Goal: Information Seeking & Learning: Learn about a topic

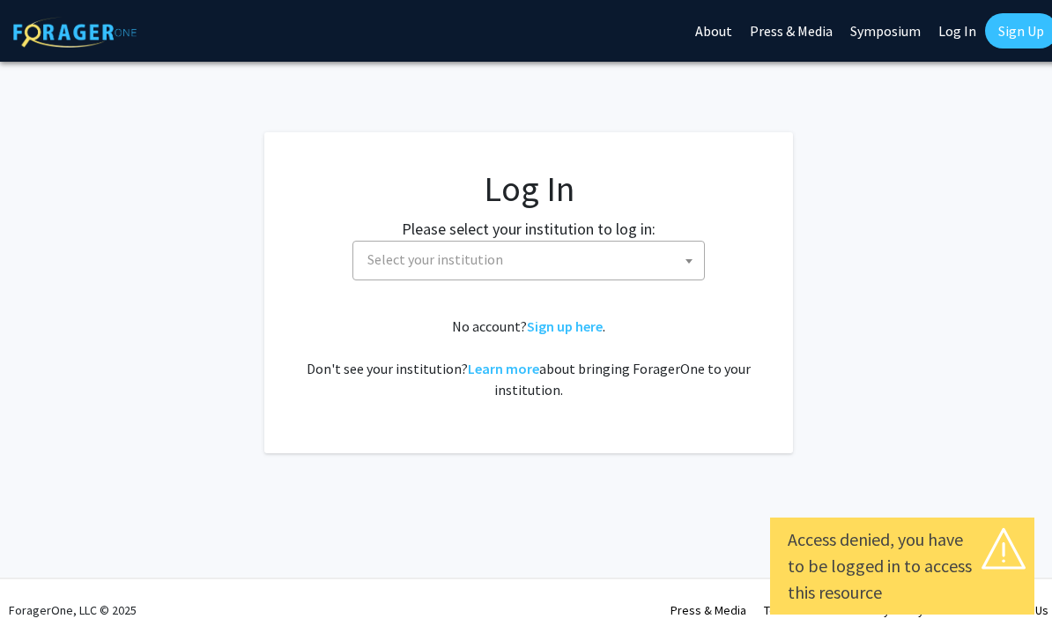
select select
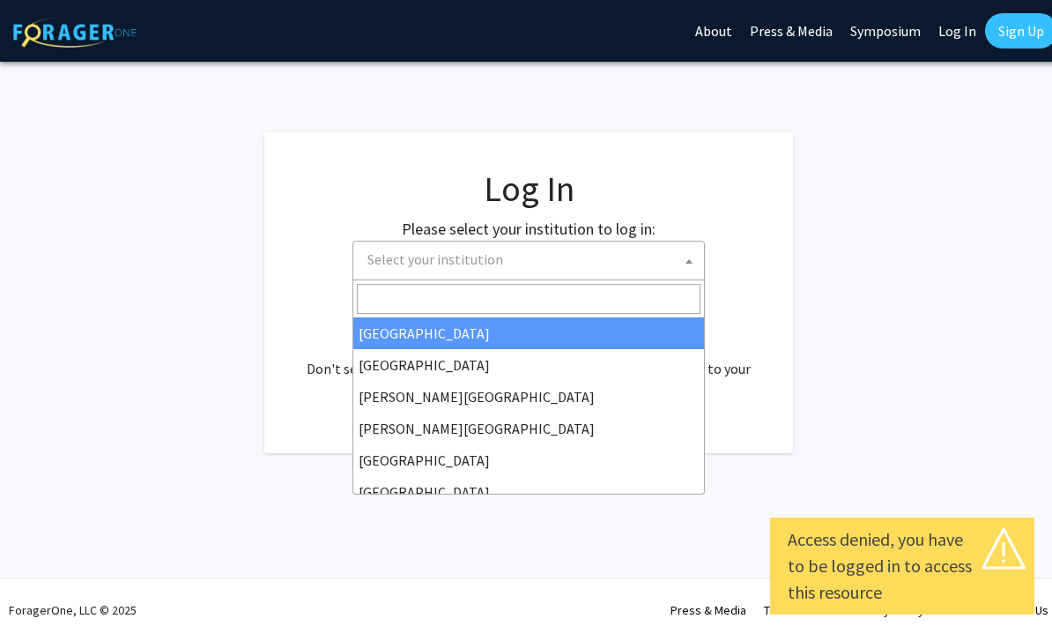
click at [677, 259] on span "Select your institution" at bounding box center [532, 259] width 344 height 36
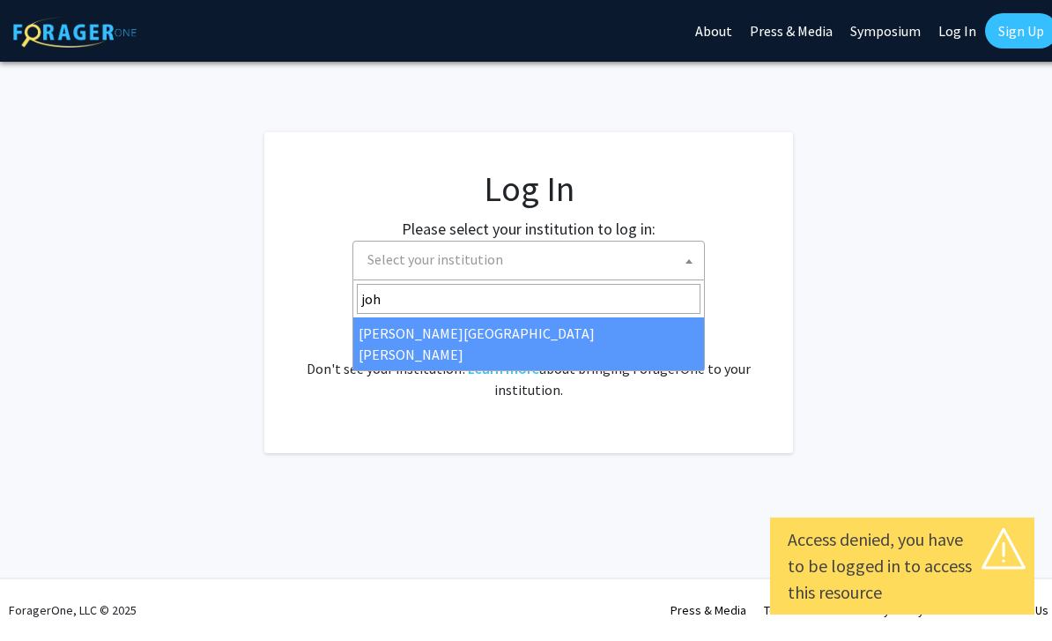
type input "joh"
select select "1"
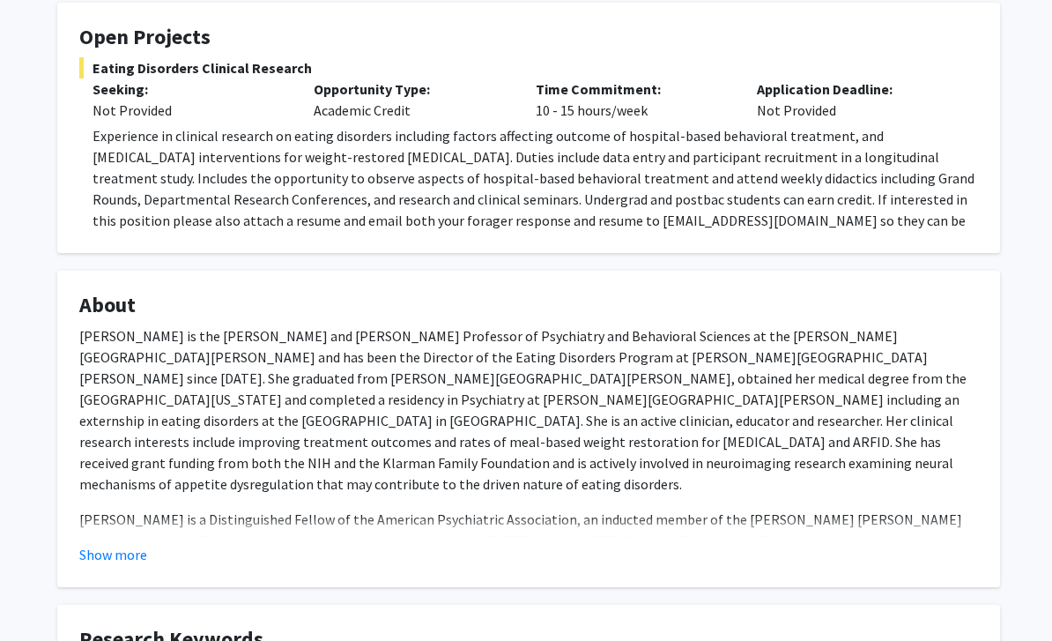
scroll to position [317, 0]
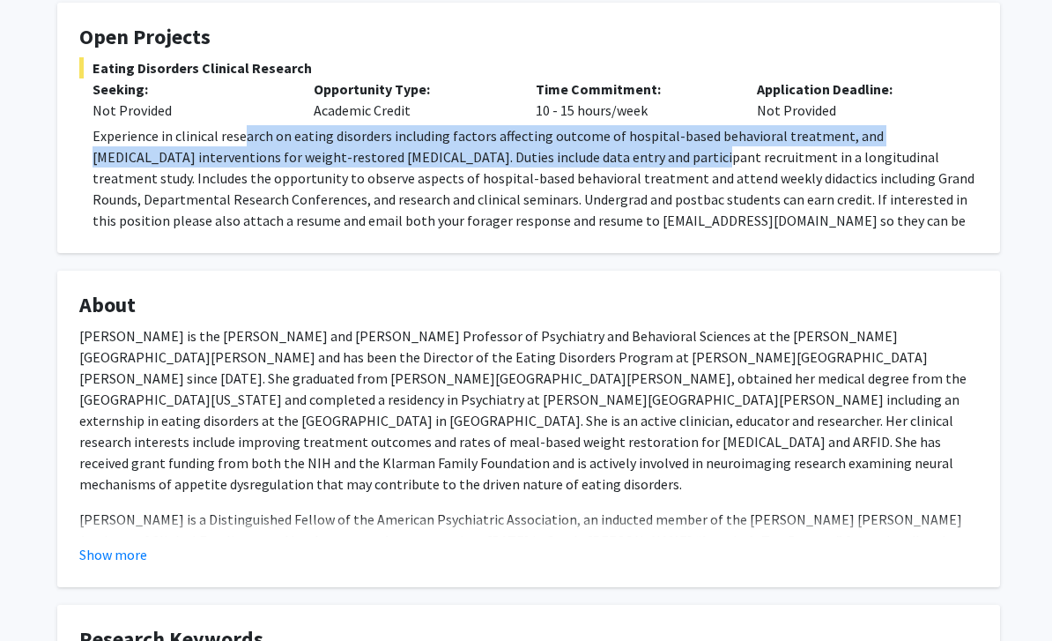
drag, startPoint x: 242, startPoint y: 124, endPoint x: 581, endPoint y: 160, distance: 340.3
click at [581, 160] on span "Experience in clinical research on eating disorders including factors affecting…" at bounding box center [534, 188] width 882 height 123
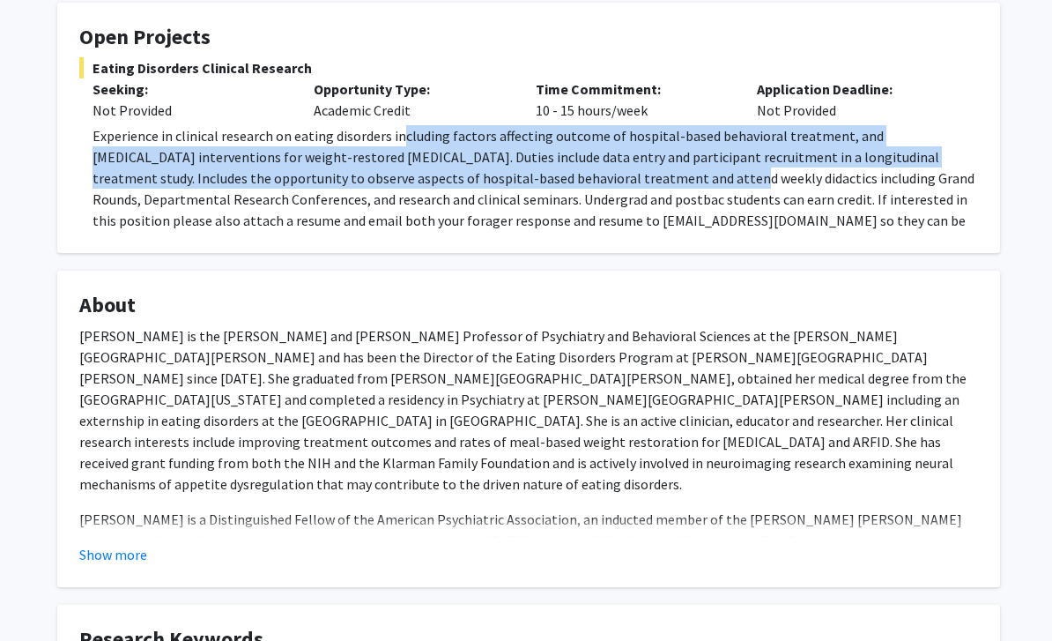
drag, startPoint x: 398, startPoint y: 141, endPoint x: 561, endPoint y: 167, distance: 164.2
click at [561, 167] on span "Experience in clinical research on eating disorders including factors affecting…" at bounding box center [534, 188] width 882 height 123
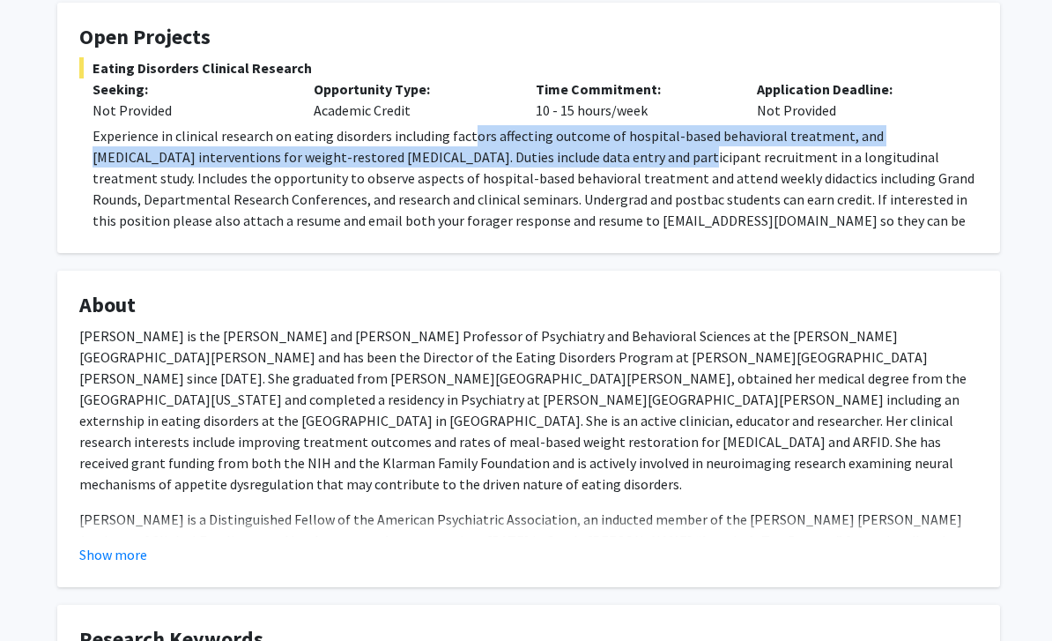
drag, startPoint x: 469, startPoint y: 130, endPoint x: 563, endPoint y: 157, distance: 98.2
click at [563, 157] on span "Experience in clinical research on eating disorders including factors affecting…" at bounding box center [534, 188] width 882 height 123
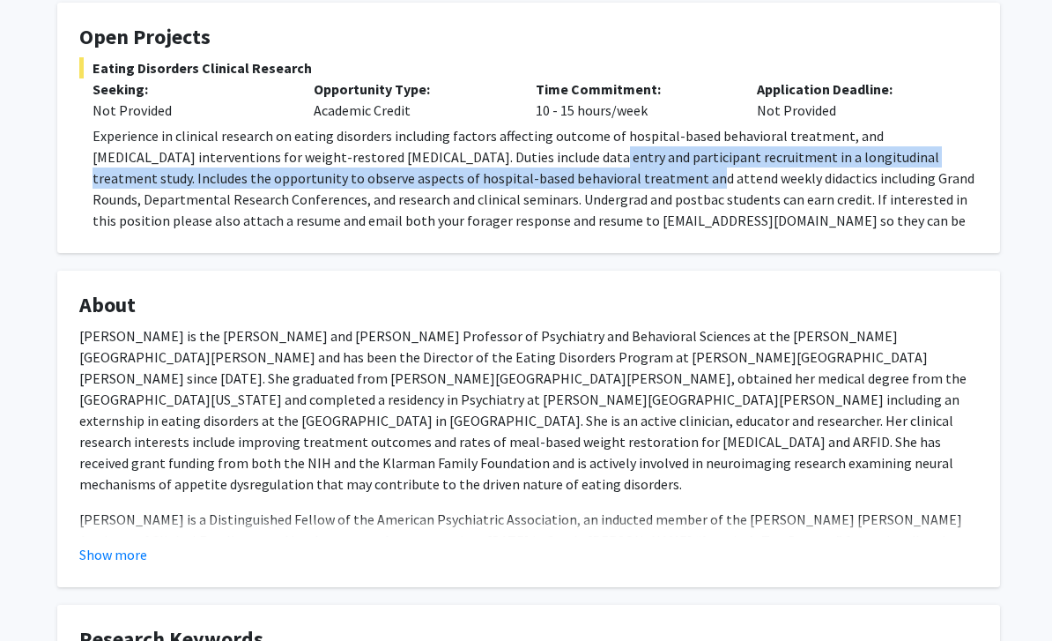
drag, startPoint x: 477, startPoint y: 147, endPoint x: 509, endPoint y: 171, distance: 39.7
click at [509, 171] on span "Experience in clinical research on eating disorders including factors affecting…" at bounding box center [534, 188] width 882 height 123
drag, startPoint x: 526, startPoint y: 152, endPoint x: 502, endPoint y: 173, distance: 31.8
click at [502, 173] on span "Experience in clinical research on eating disorders including factors affecting…" at bounding box center [534, 188] width 882 height 123
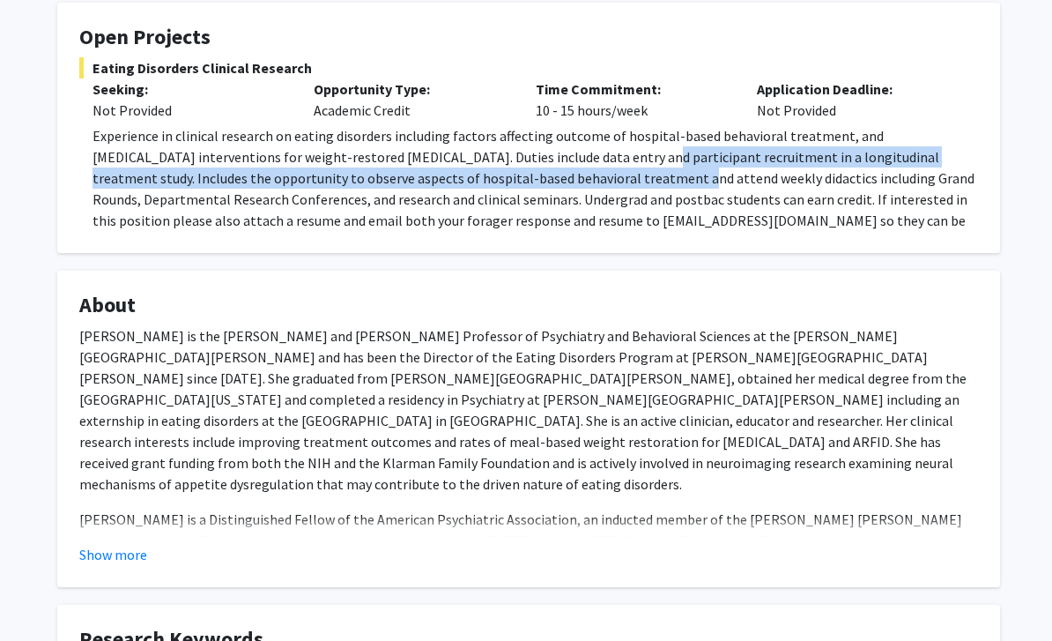
click at [502, 173] on span "Experience in clinical research on eating disorders including factors affecting…" at bounding box center [534, 188] width 882 height 123
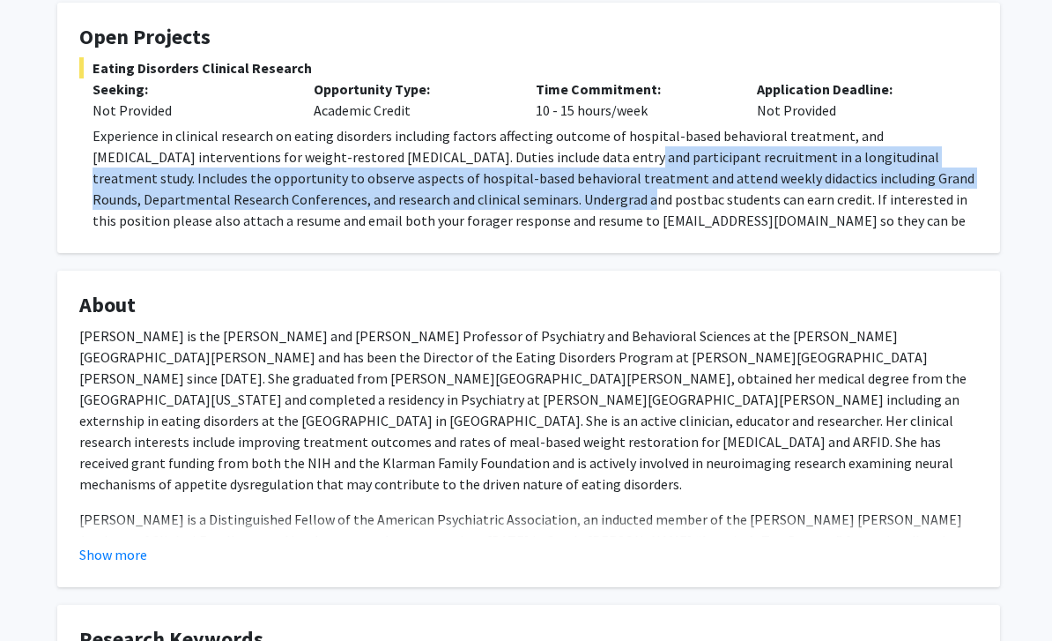
drag, startPoint x: 509, startPoint y: 157, endPoint x: 476, endPoint y: 194, distance: 49.9
click at [476, 194] on span "Experience in clinical research on eating disorders including factors affecting…" at bounding box center [534, 188] width 882 height 123
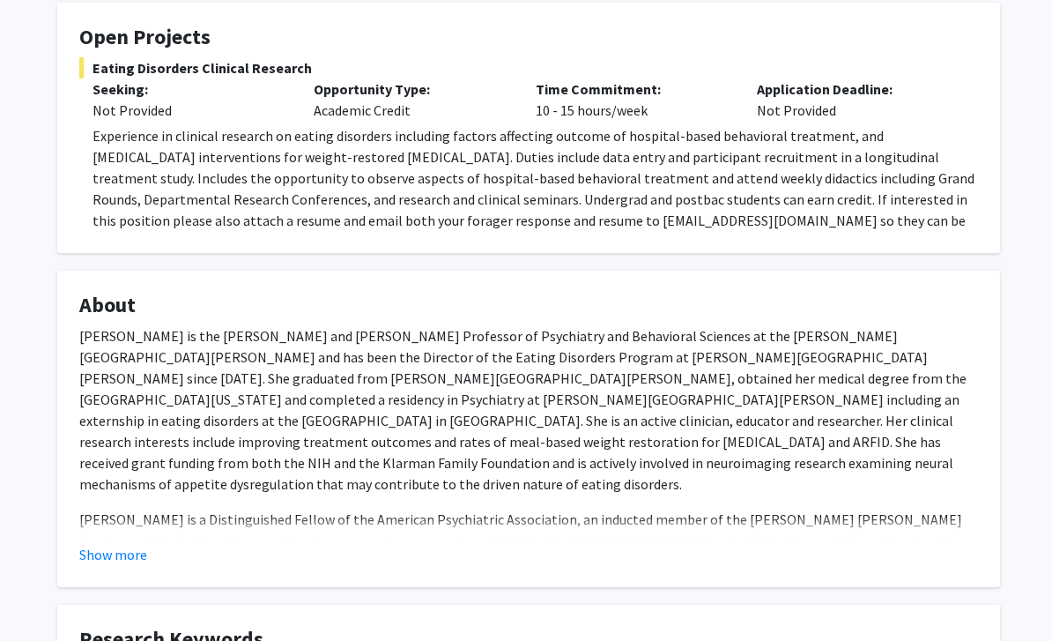
click at [509, 194] on span "Experience in clinical research on eating disorders including factors affecting…" at bounding box center [534, 188] width 882 height 123
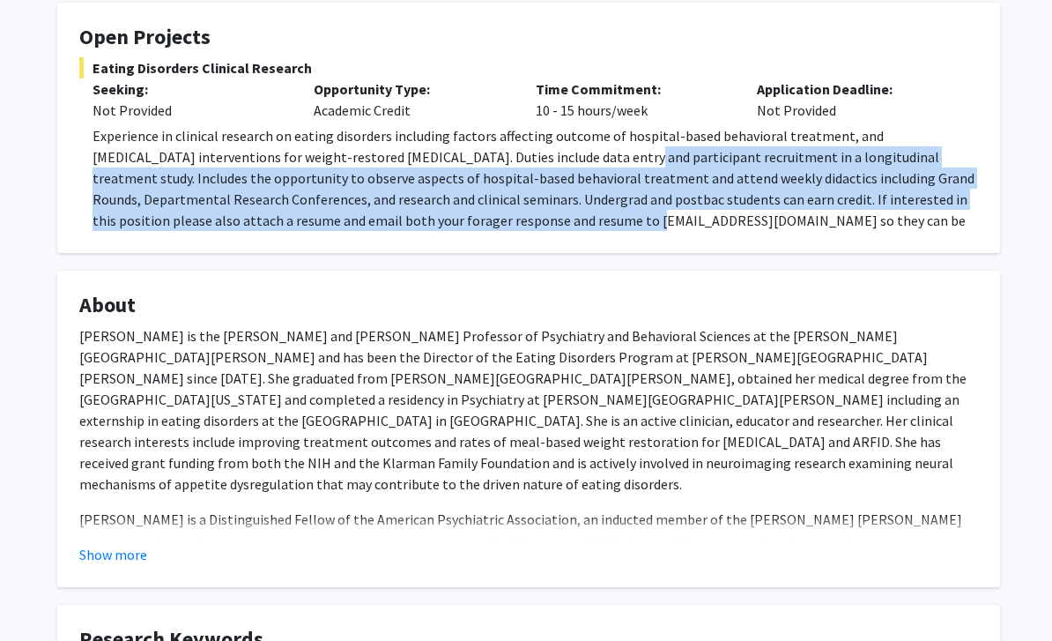
drag, startPoint x: 470, startPoint y: 212, endPoint x: 508, endPoint y: 148, distance: 73.9
click at [508, 148] on span "Experience in clinical research on eating disorders including factors affecting…" at bounding box center [534, 188] width 882 height 123
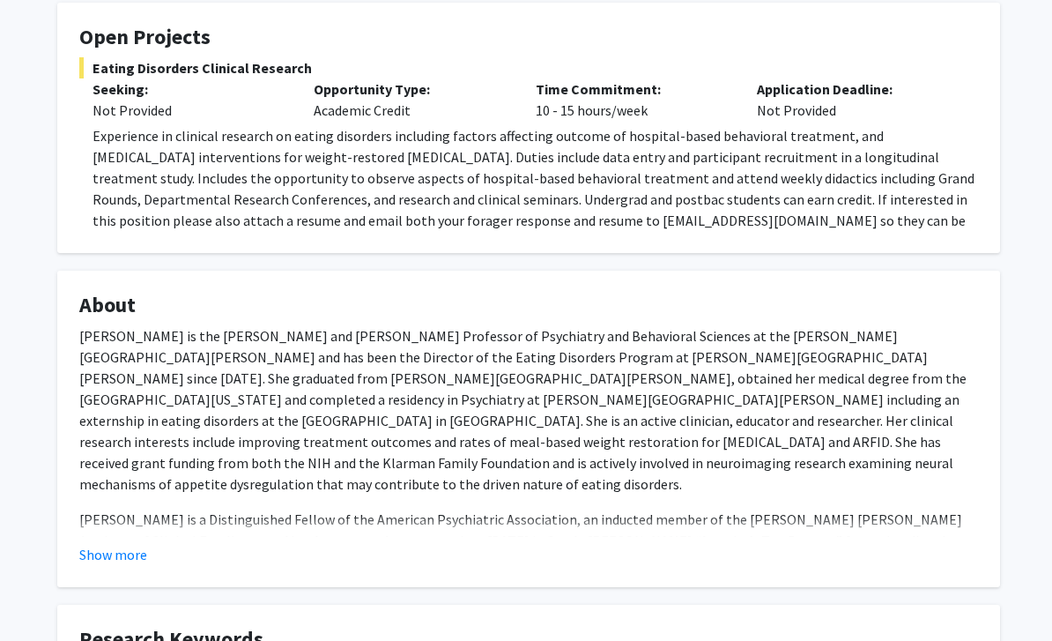
click at [484, 139] on span "Experience in clinical research on eating disorders including factors affecting…" at bounding box center [534, 188] width 882 height 123
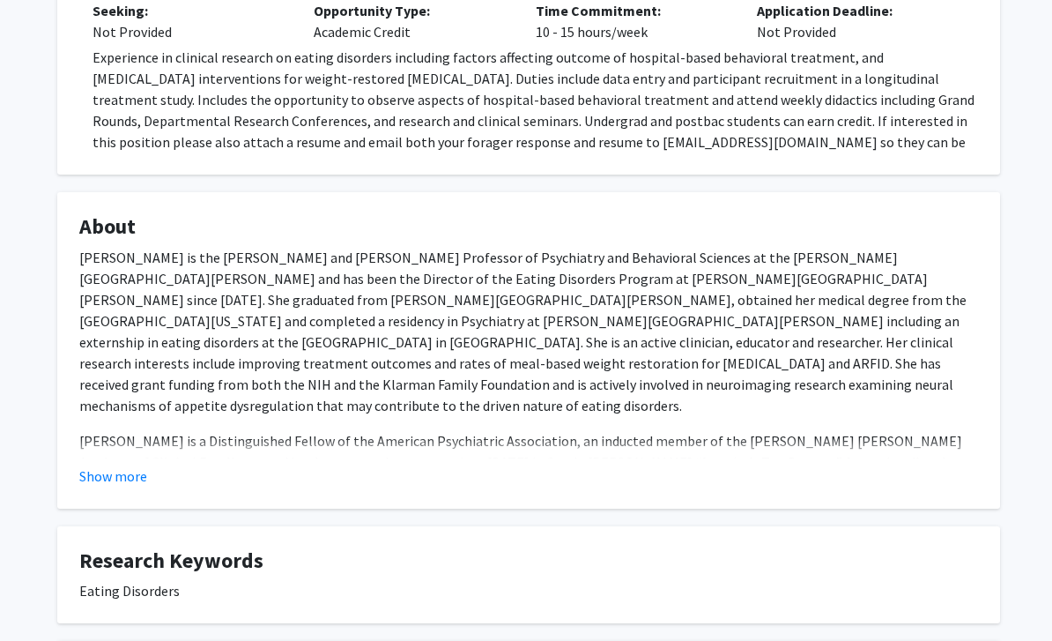
scroll to position [398, 0]
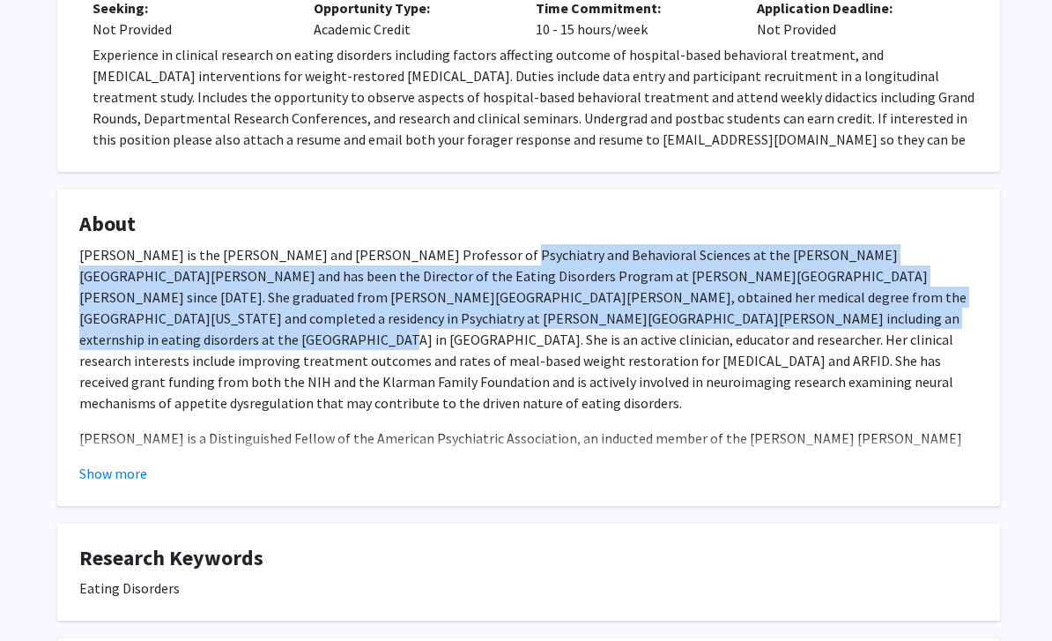
drag, startPoint x: 477, startPoint y: 248, endPoint x: 712, endPoint y: 308, distance: 242.8
click at [712, 308] on p "[PERSON_NAME] is the [PERSON_NAME] and [PERSON_NAME] Professor of Psychiatry an…" at bounding box center [528, 329] width 899 height 169
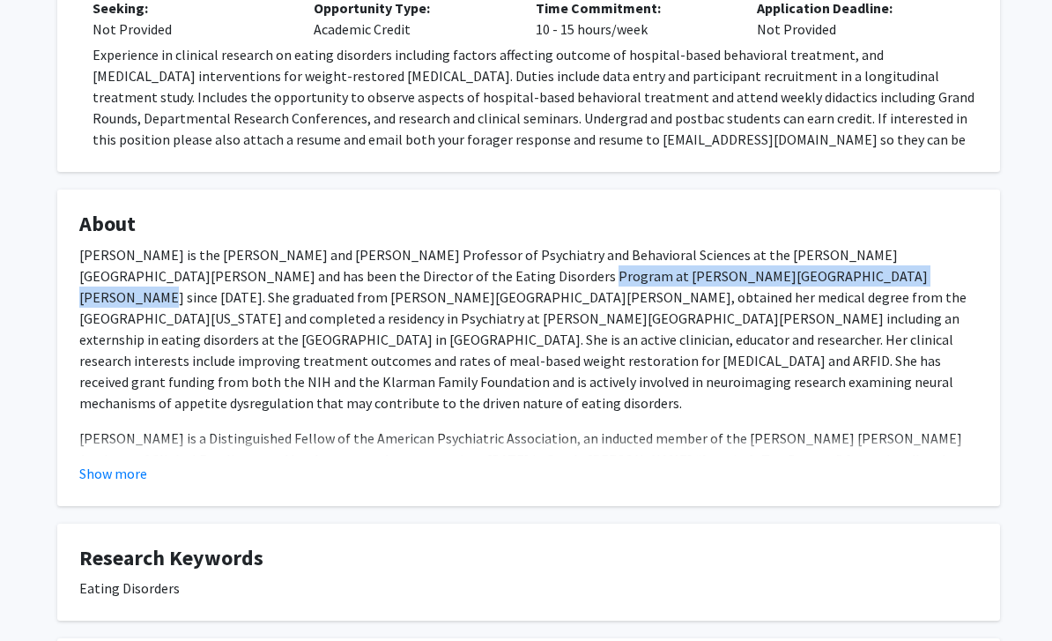
drag, startPoint x: 400, startPoint y: 264, endPoint x: 717, endPoint y: 275, distance: 317.5
click at [717, 275] on p "[PERSON_NAME] is the [PERSON_NAME] and [PERSON_NAME] Professor of Psychiatry an…" at bounding box center [528, 329] width 899 height 169
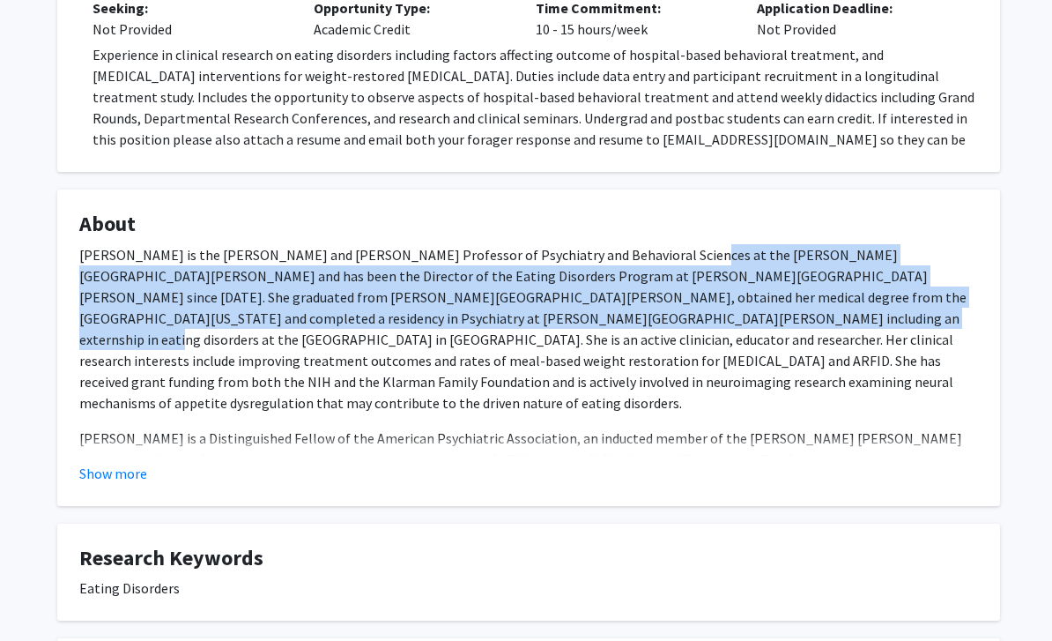
drag, startPoint x: 658, startPoint y: 258, endPoint x: 504, endPoint y: 303, distance: 159.8
click at [504, 303] on p "[PERSON_NAME] is the [PERSON_NAME] and [PERSON_NAME] Professor of Psychiatry an…" at bounding box center [528, 329] width 899 height 169
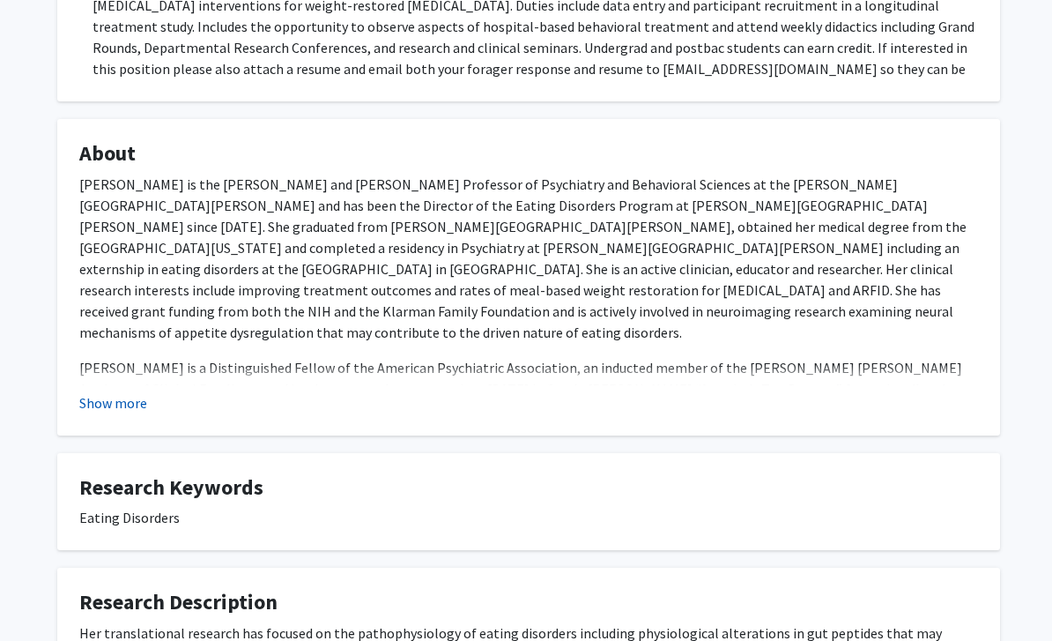
click at [139, 403] on button "Show more" at bounding box center [113, 403] width 68 height 21
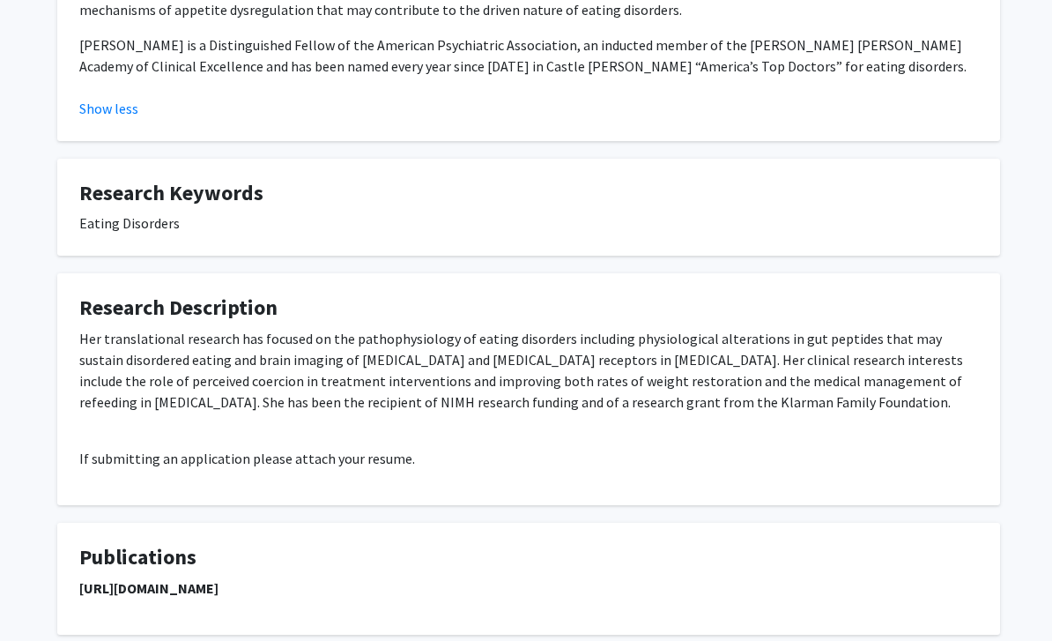
scroll to position [813, 0]
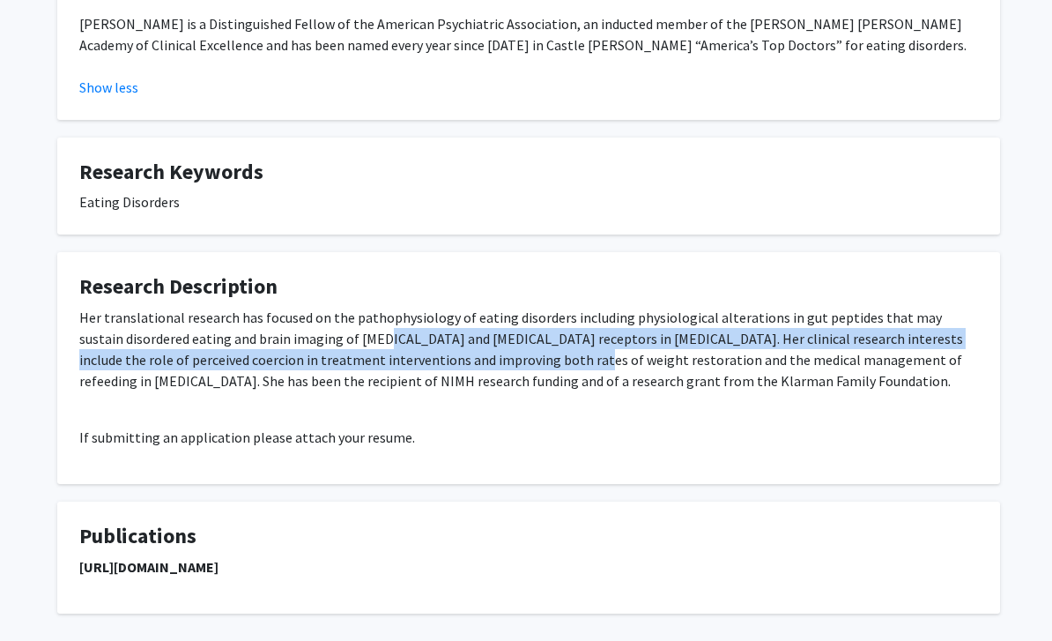
drag, startPoint x: 338, startPoint y: 301, endPoint x: 505, endPoint y: 341, distance: 172.3
click at [505, 341] on p "Her translational research has focused on the pathophysiology of eating disorde…" at bounding box center [528, 349] width 899 height 85
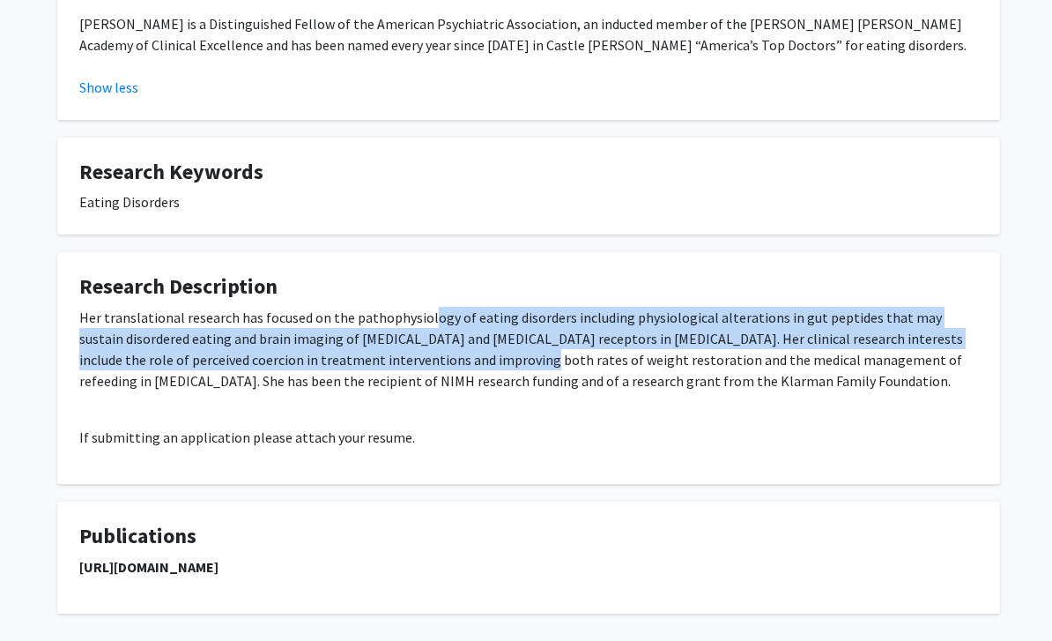
drag, startPoint x: 433, startPoint y: 330, endPoint x: 426, endPoint y: 285, distance: 45.5
click at [426, 307] on p "Her translational research has focused on the pathophysiology of eating disorde…" at bounding box center [528, 349] width 899 height 85
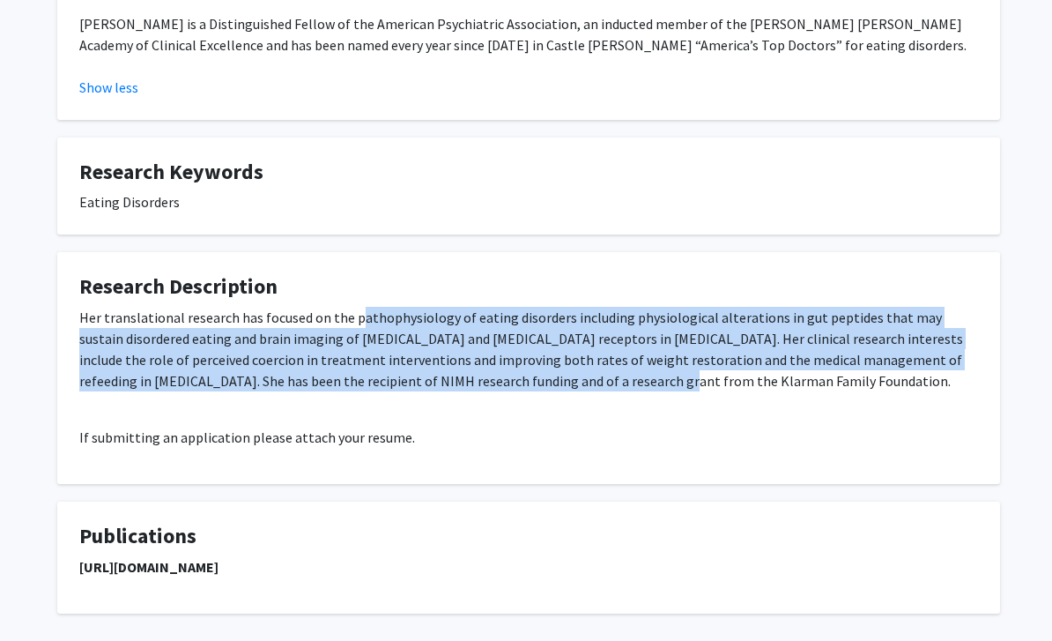
drag, startPoint x: 353, startPoint y: 296, endPoint x: 529, endPoint y: 358, distance: 185.9
click at [529, 358] on p "Her translational research has focused on the pathophysiology of eating disorde…" at bounding box center [528, 349] width 899 height 85
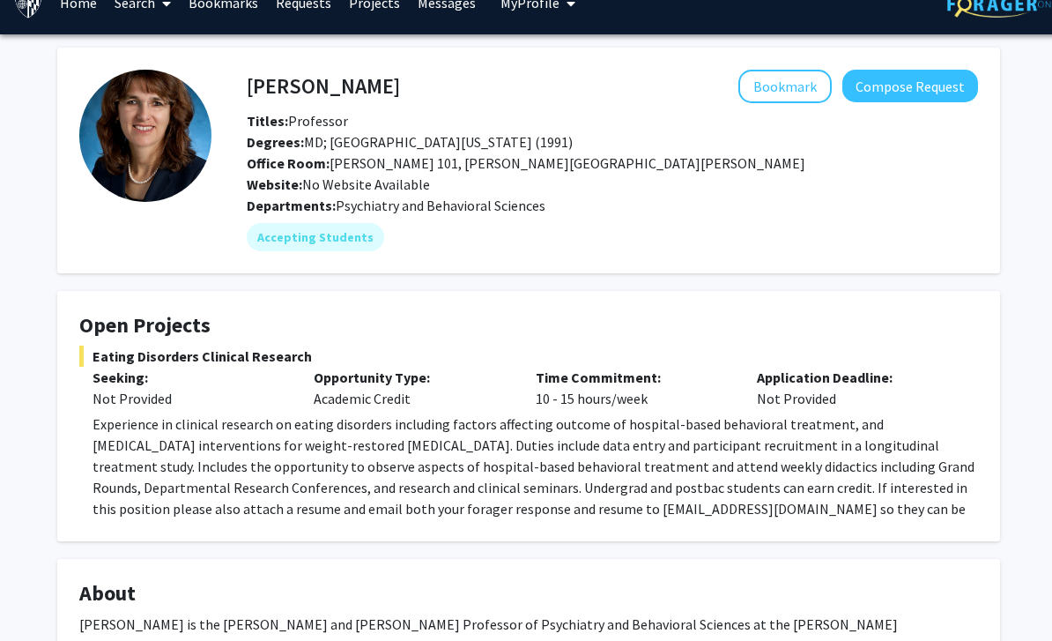
scroll to position [0, 0]
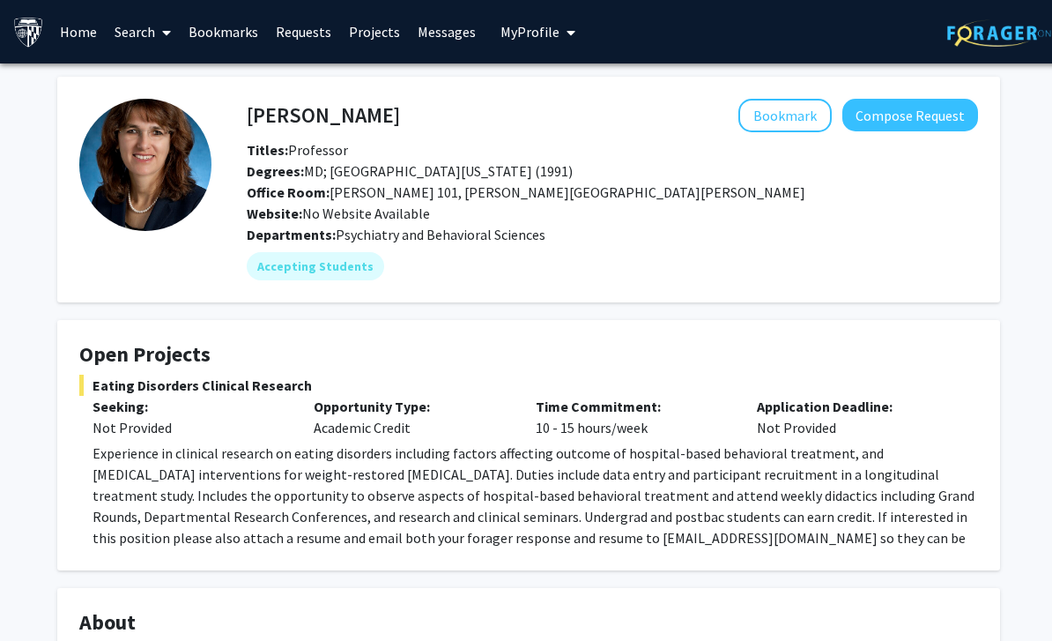
click at [152, 29] on link "Search" at bounding box center [143, 32] width 74 height 62
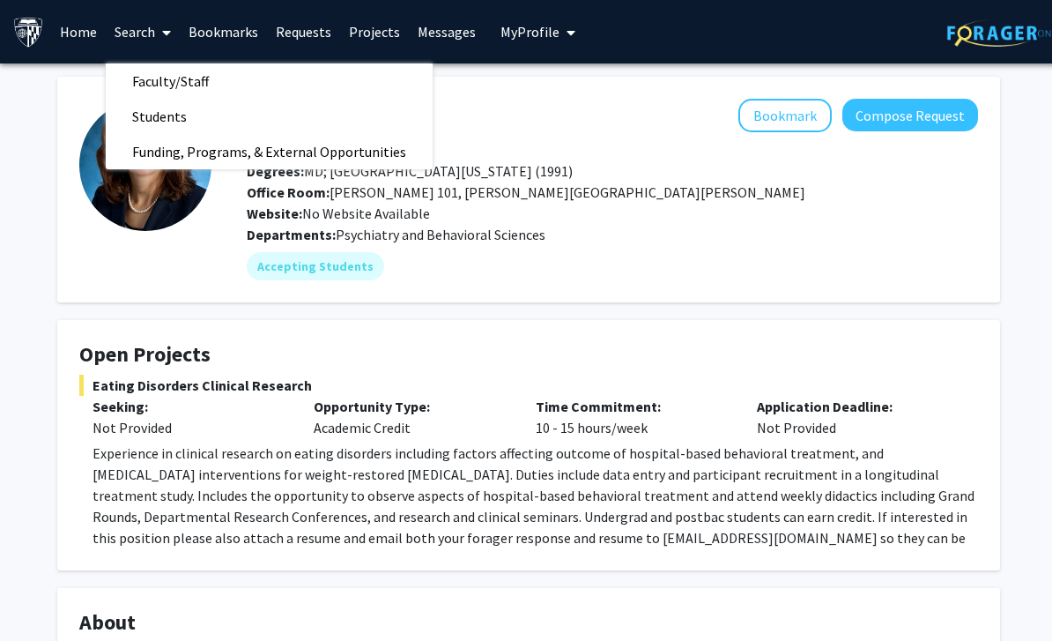
click at [149, 38] on link "Search" at bounding box center [143, 32] width 74 height 62
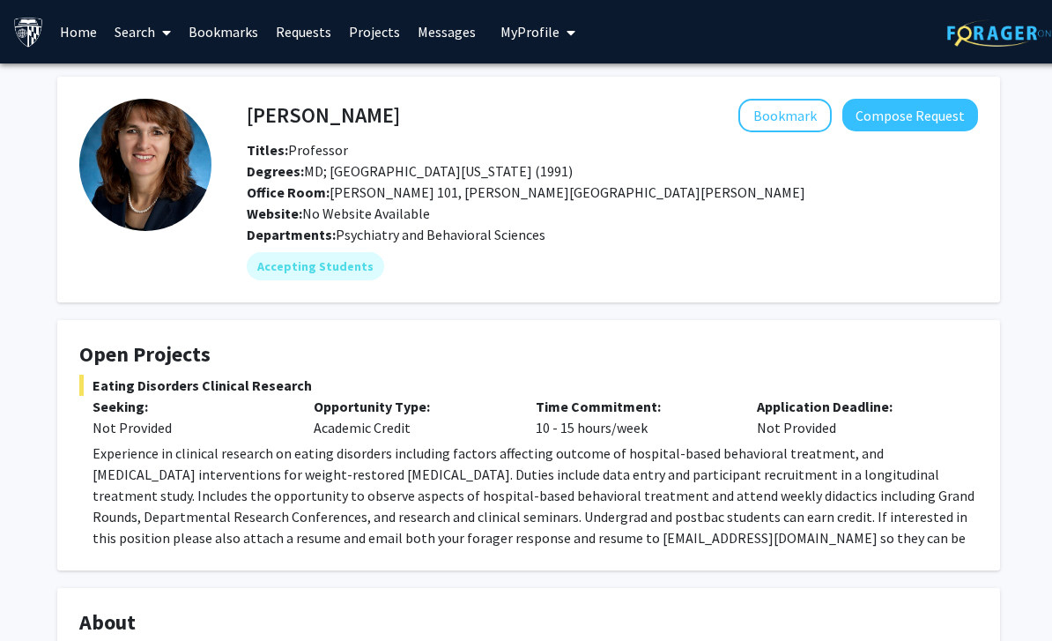
click at [149, 38] on link "Search" at bounding box center [143, 32] width 74 height 62
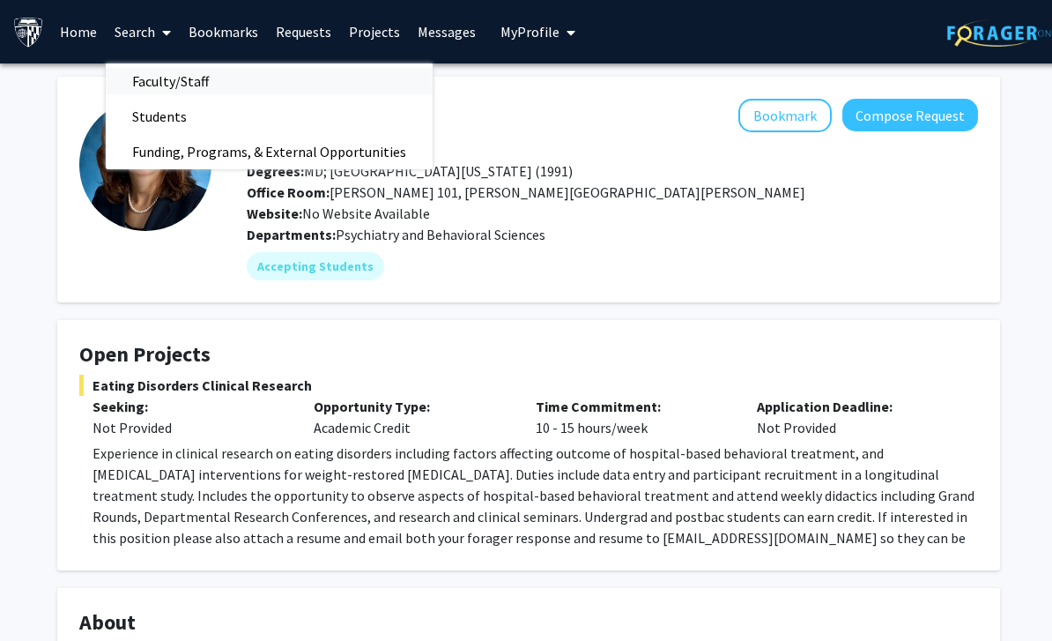
click at [184, 82] on span "Faculty/Staff" at bounding box center [171, 80] width 130 height 35
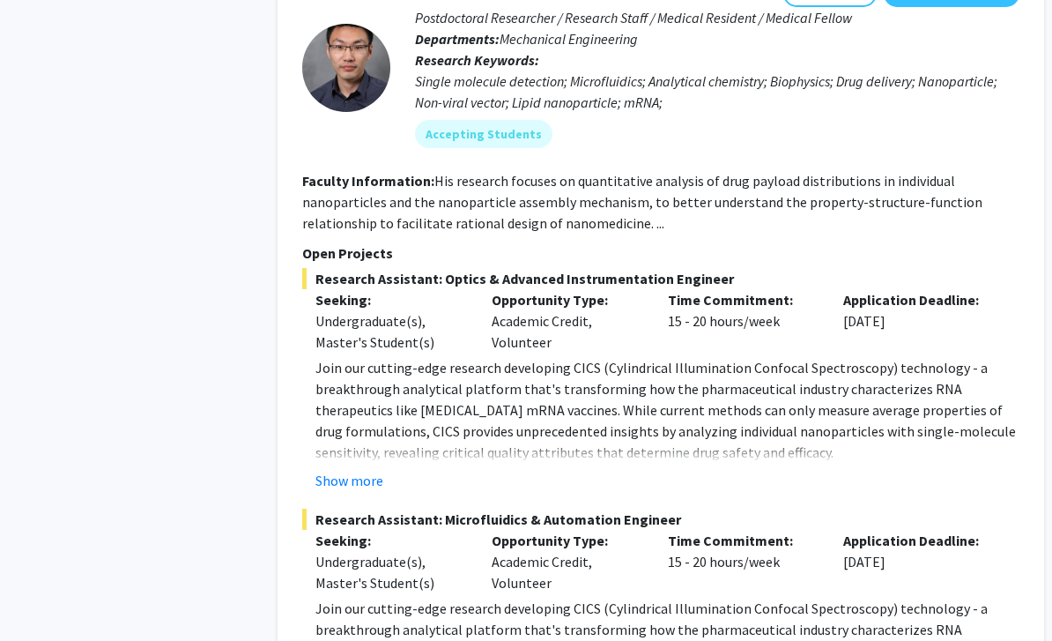
scroll to position [4470, 0]
click at [360, 470] on button "Show more" at bounding box center [350, 480] width 68 height 21
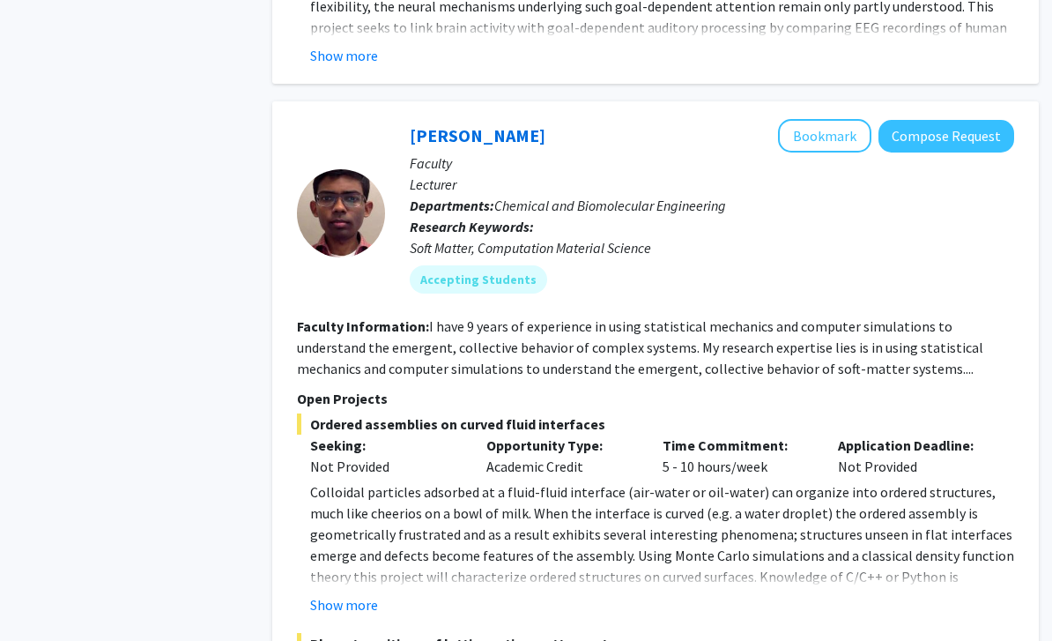
scroll to position [9606, 5]
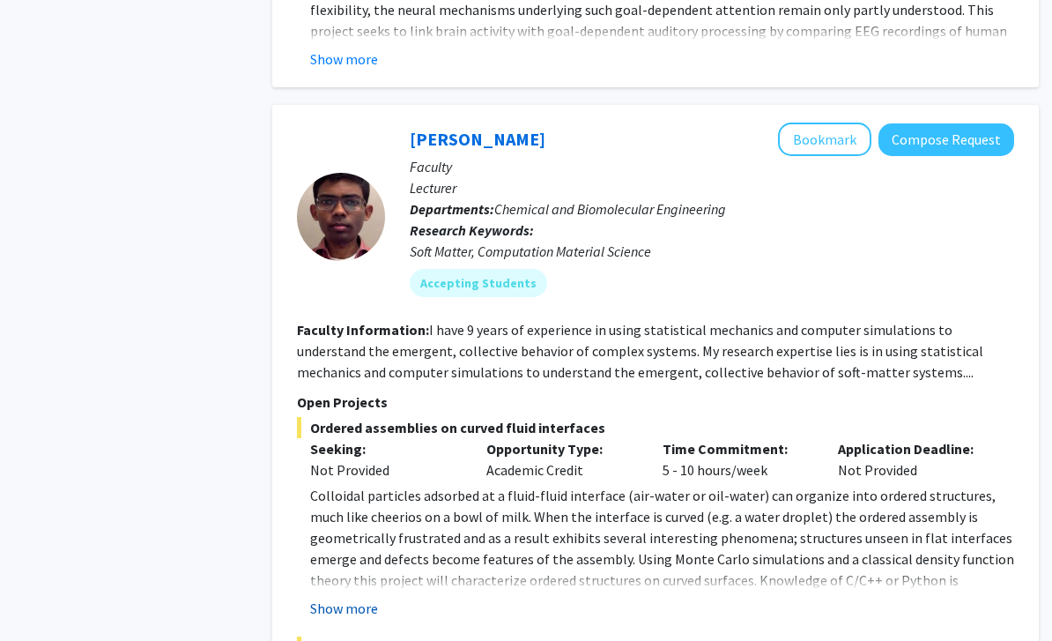
click at [347, 598] on button "Show more" at bounding box center [344, 608] width 68 height 21
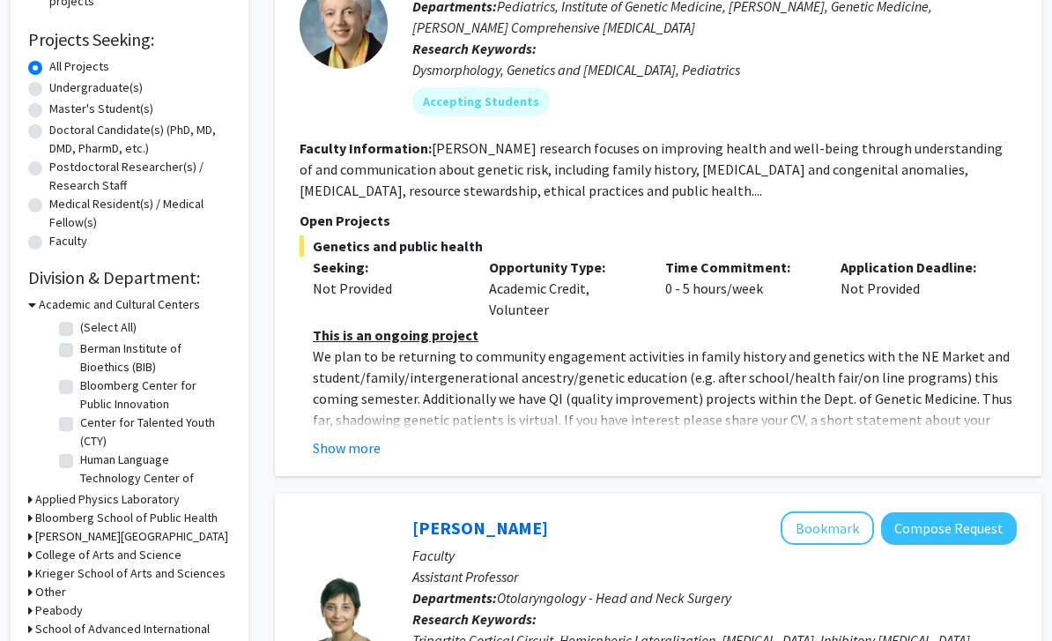
scroll to position [275, 3]
drag, startPoint x: 33, startPoint y: 86, endPoint x: 33, endPoint y: 362, distance: 275.9
click at [49, 86] on label "Undergraduate(s)" at bounding box center [95, 88] width 93 height 19
click at [49, 86] on input "Undergraduate(s)" at bounding box center [54, 84] width 11 height 11
radio input "true"
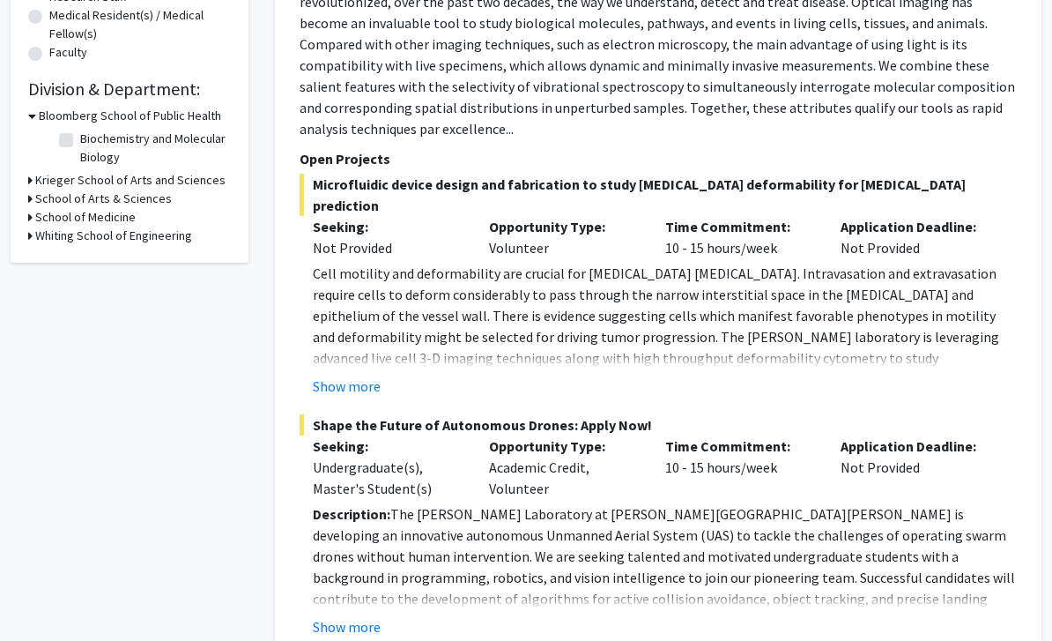
scroll to position [464, 3]
click at [368, 375] on button "Show more" at bounding box center [347, 385] width 68 height 21
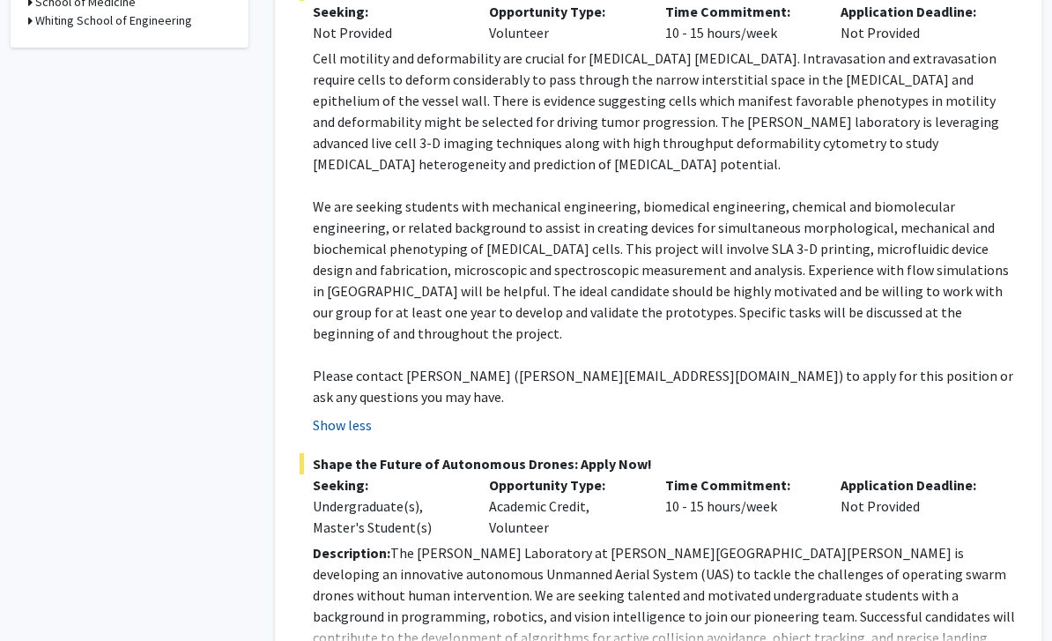
scroll to position [678, 3]
click at [707, 476] on div "Time Commitment: 10 - 15 hours/week" at bounding box center [740, 507] width 176 height 63
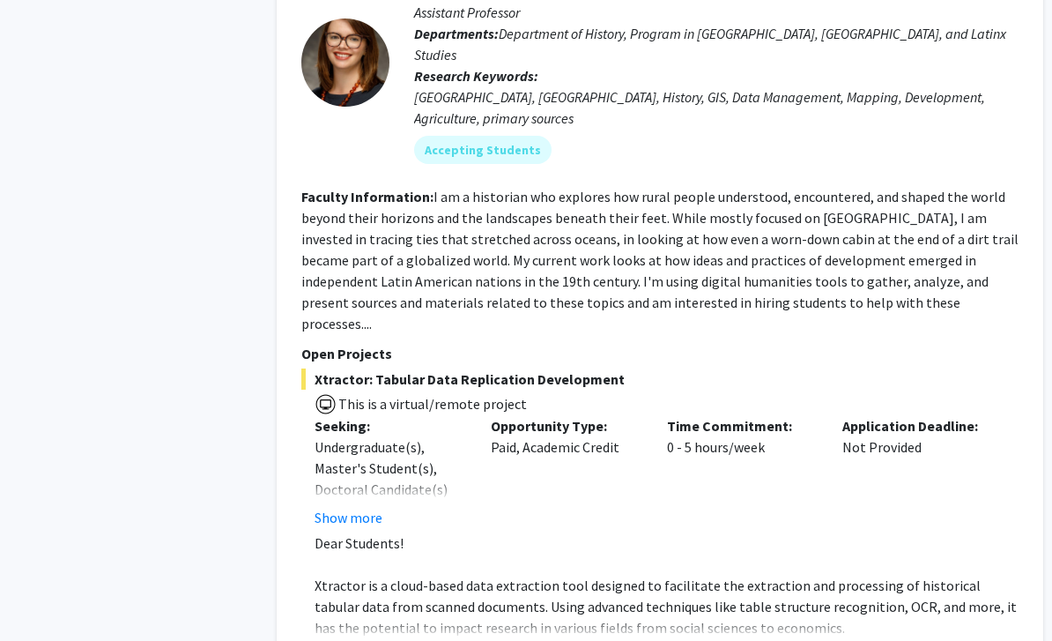
scroll to position [2514, 1]
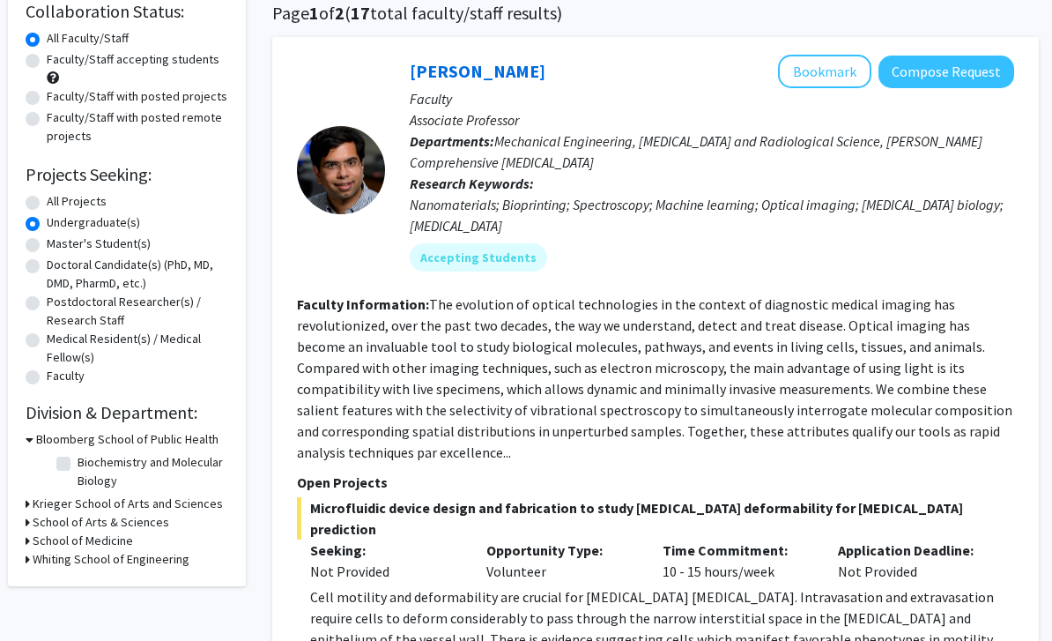
scroll to position [141, 5]
click at [198, 497] on h3 "Krieger School of Arts and Sciences" at bounding box center [128, 503] width 190 height 19
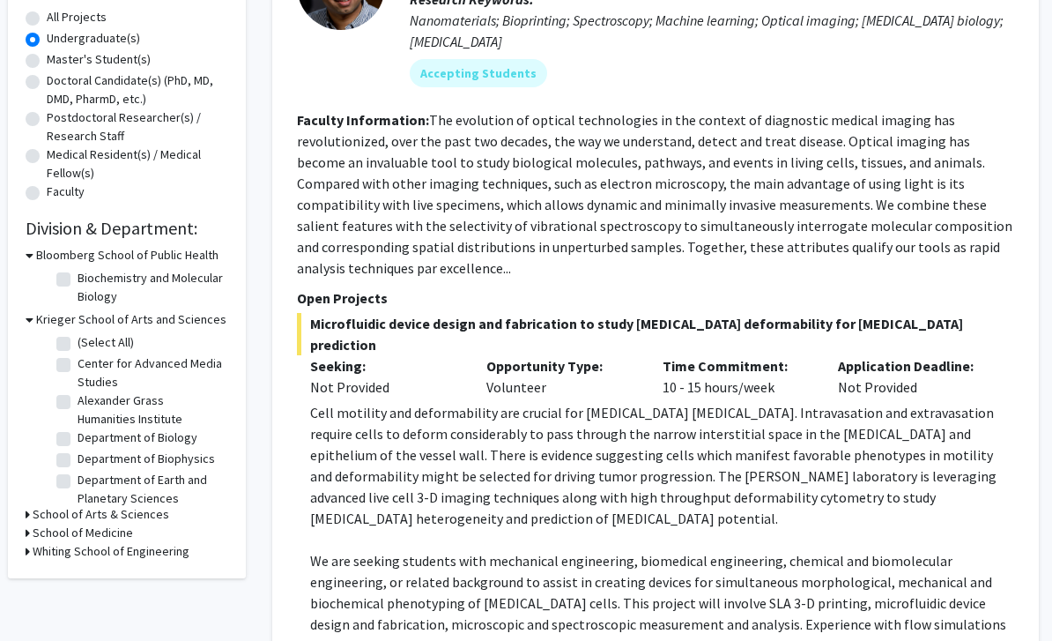
scroll to position [343, 5]
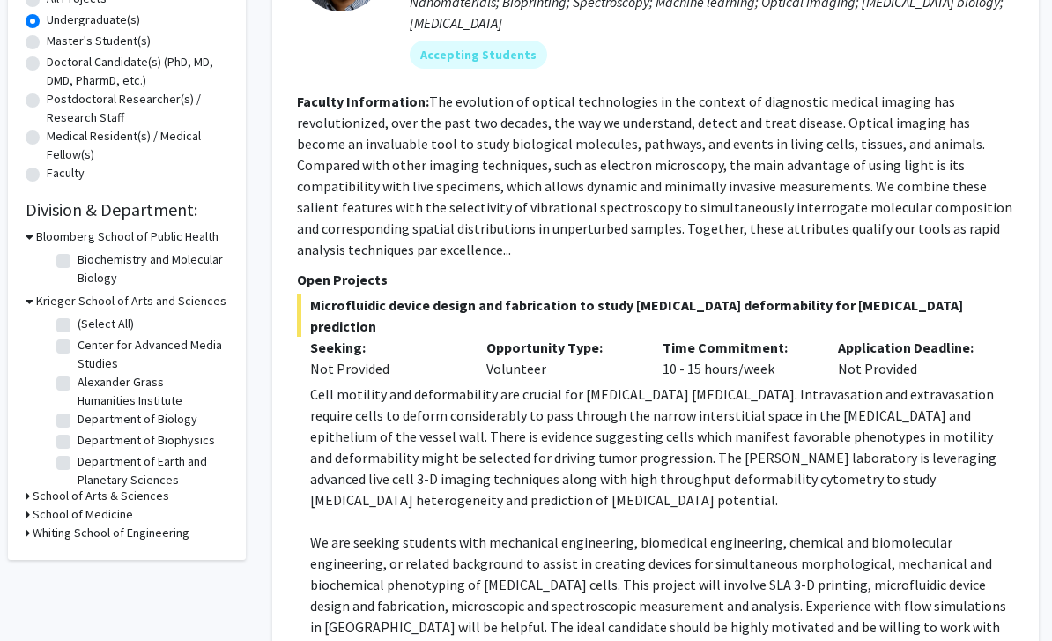
click at [184, 412] on label "Department of Biology" at bounding box center [138, 420] width 120 height 19
click at [89, 412] on input "Department of Biology" at bounding box center [83, 416] width 11 height 11
checkbox input "true"
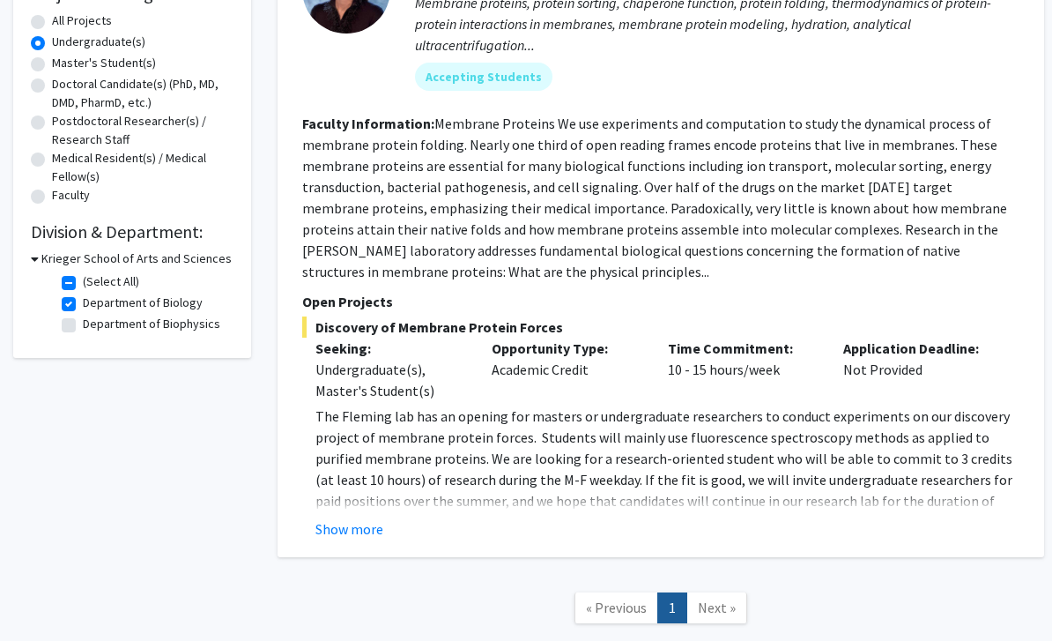
scroll to position [321, 0]
click at [375, 531] on button "Show more" at bounding box center [350, 529] width 68 height 21
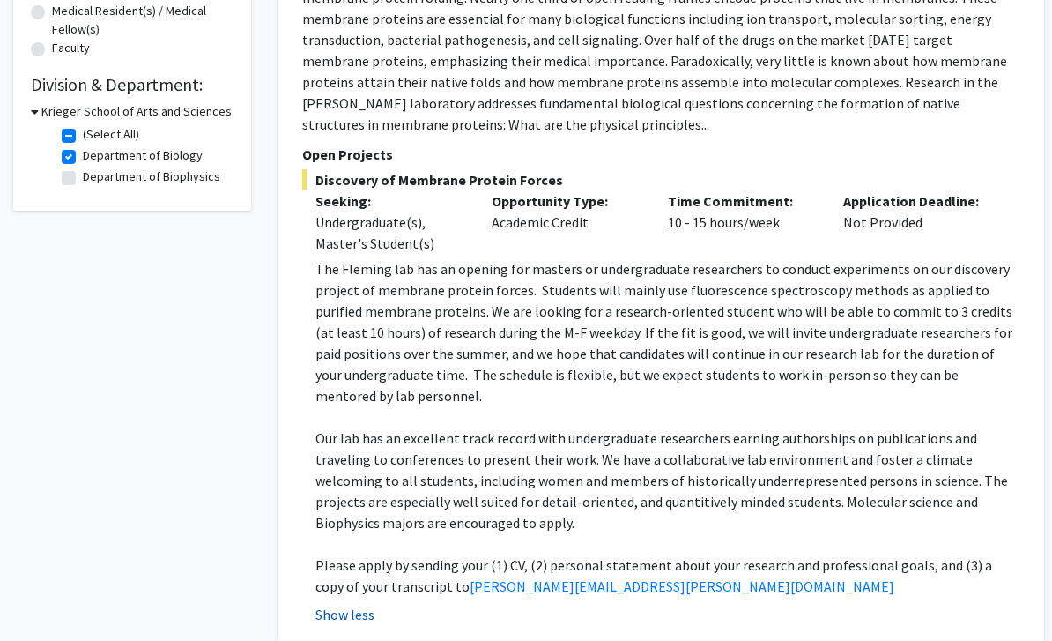
scroll to position [392, 0]
